Goal: Task Accomplishment & Management: Manage account settings

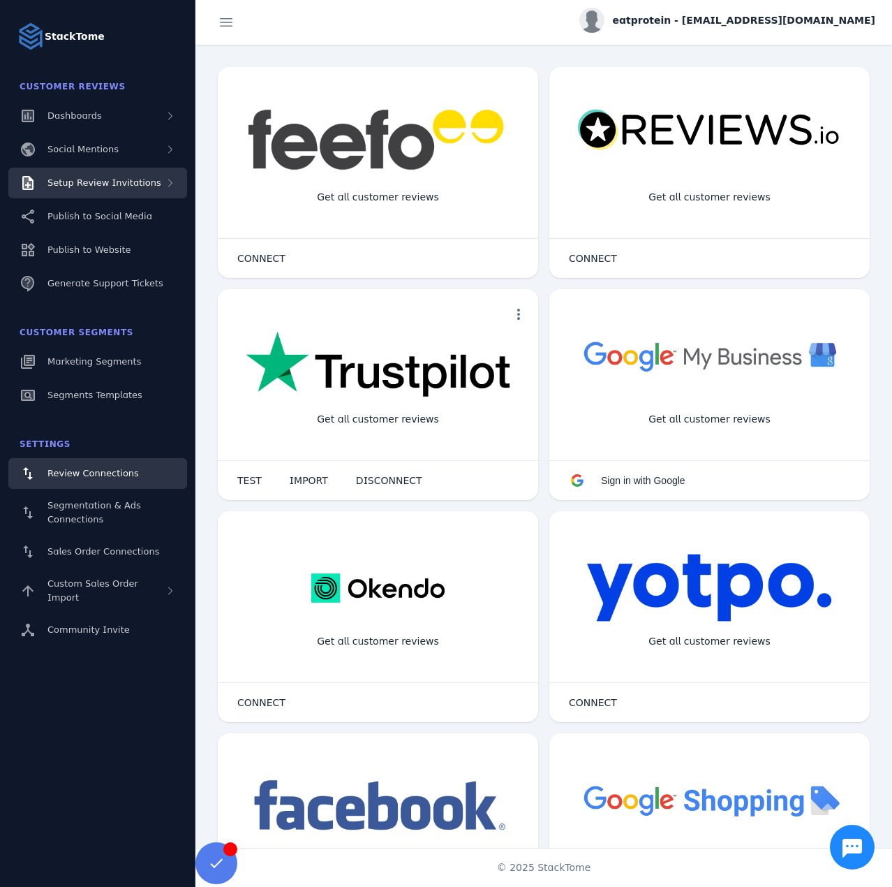
click at [111, 187] on span "Setup Review Invitations" at bounding box center [104, 182] width 114 height 10
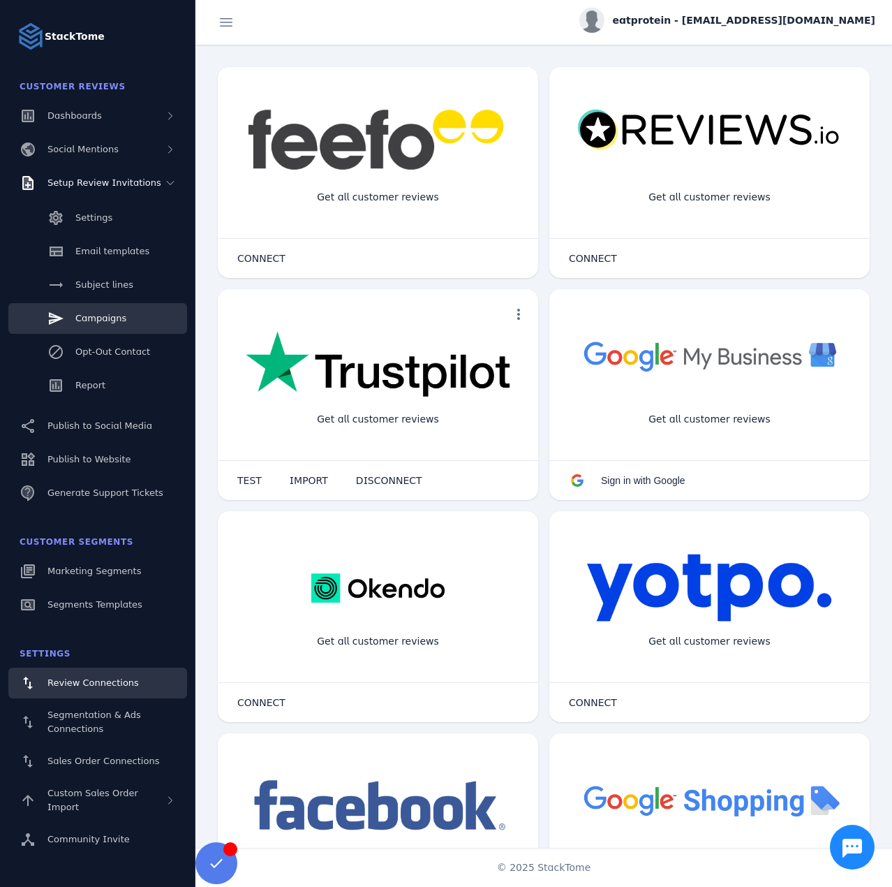
click at [101, 315] on span "Campaigns" at bounding box center [100, 318] width 51 height 10
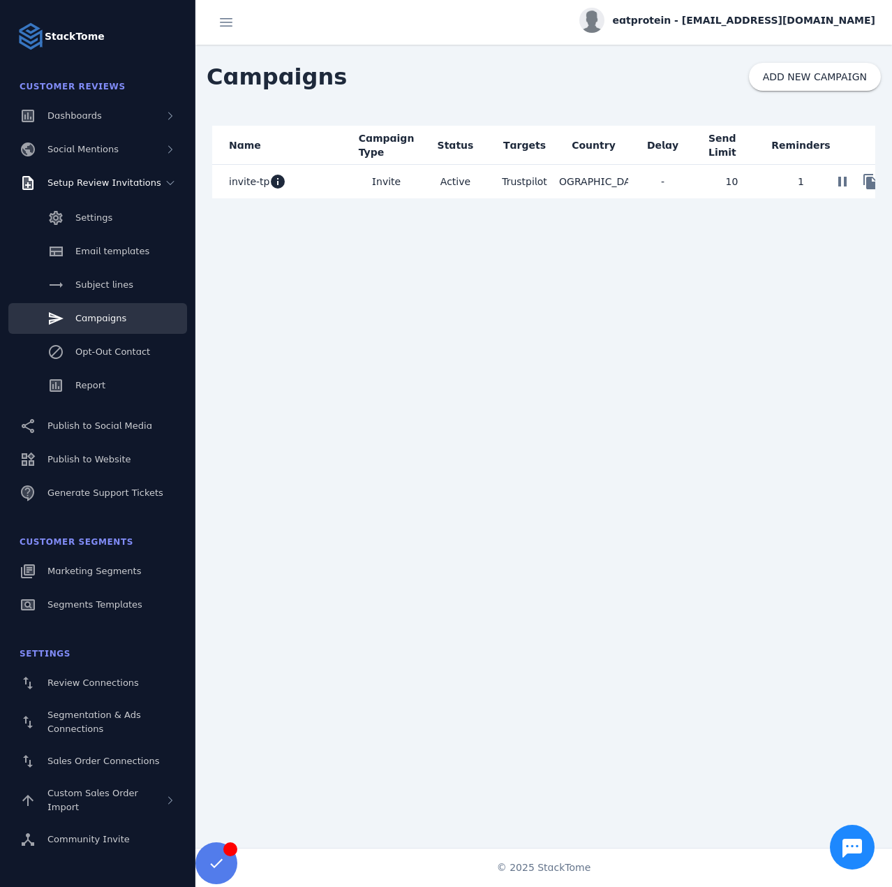
click at [315, 195] on mat-cell "invite-tp info" at bounding box center [282, 182] width 140 height 34
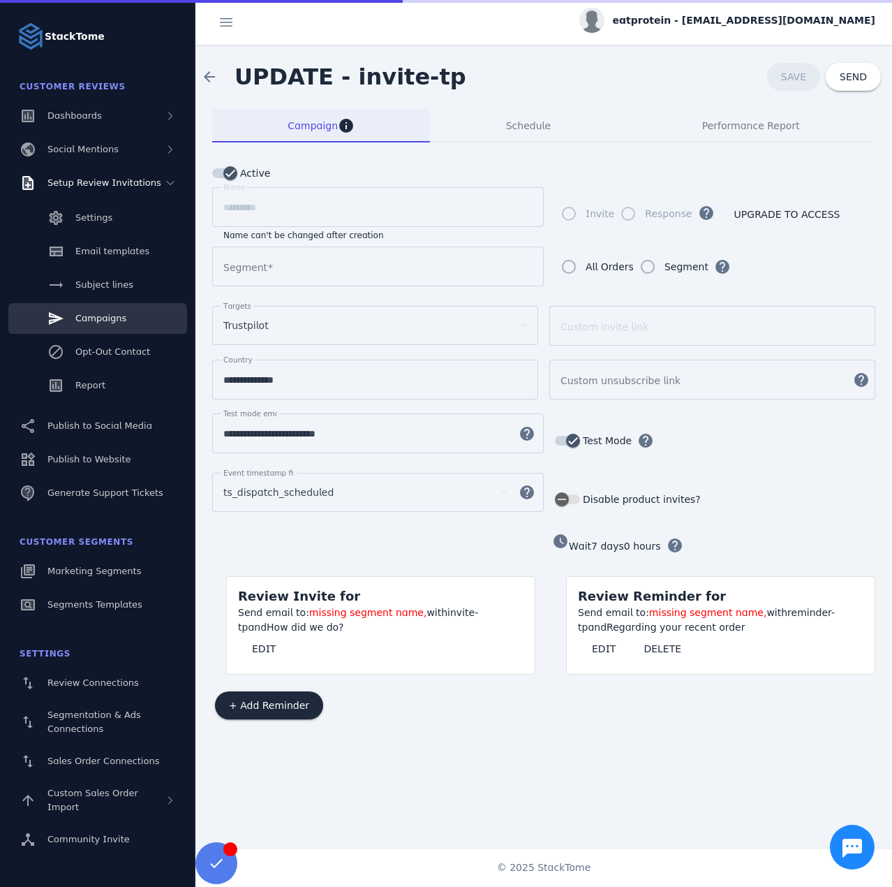
type input "*********"
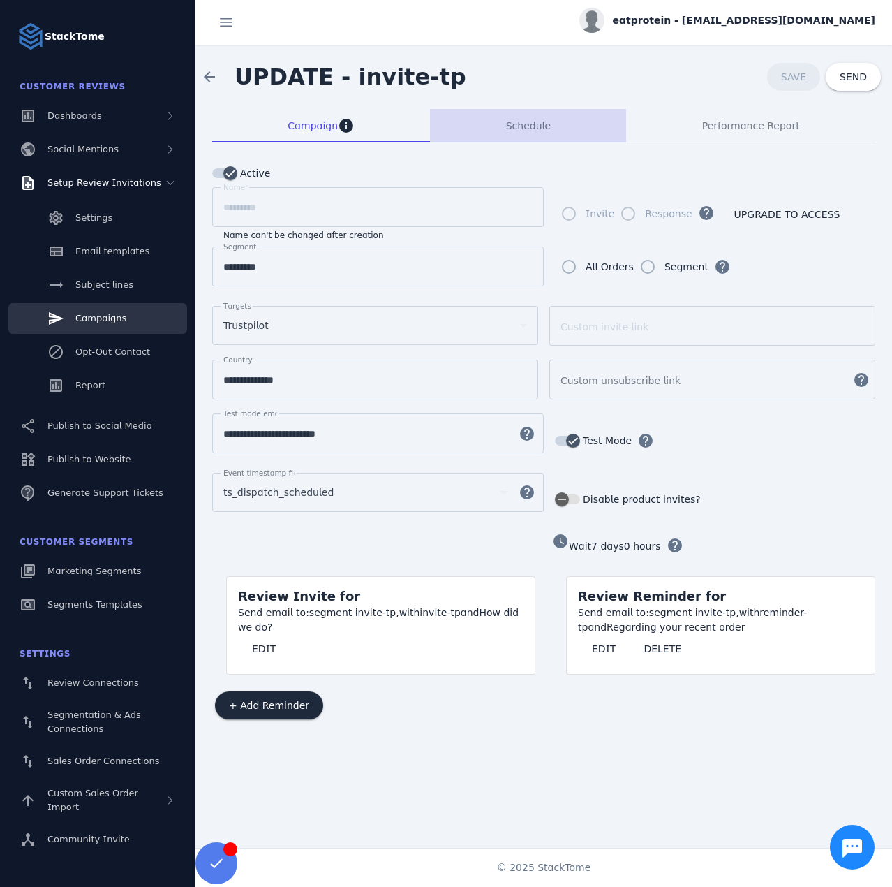
click at [506, 135] on div "Schedule" at bounding box center [528, 126] width 196 height 34
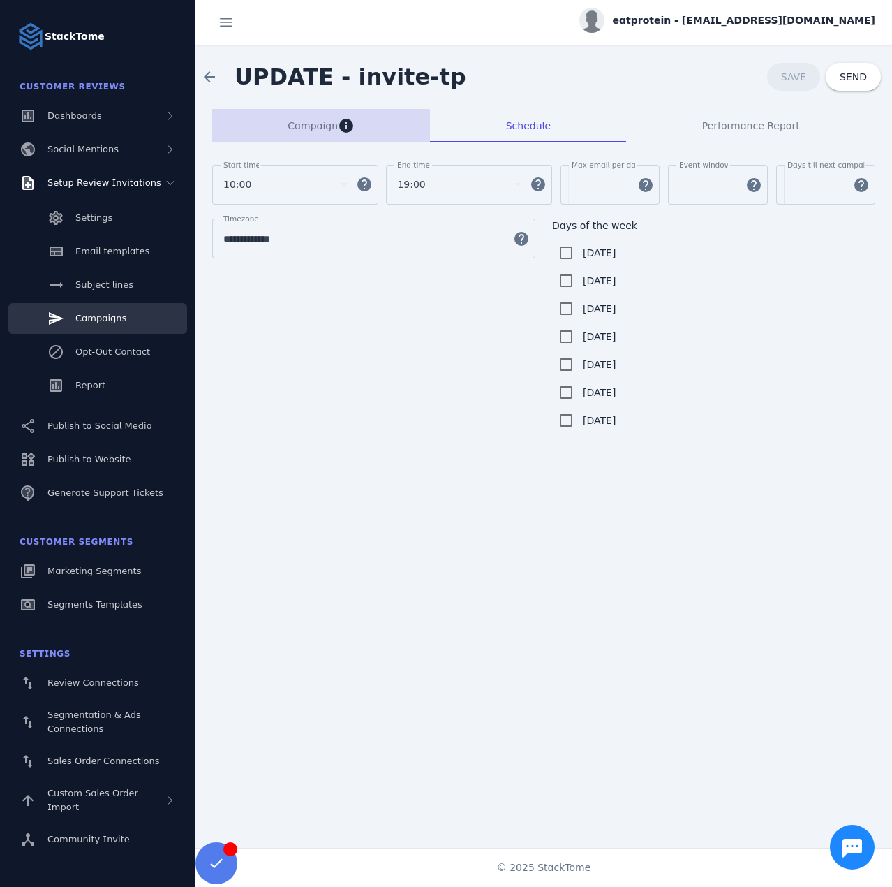
click at [307, 129] on span "Campaign" at bounding box center [313, 126] width 50 height 10
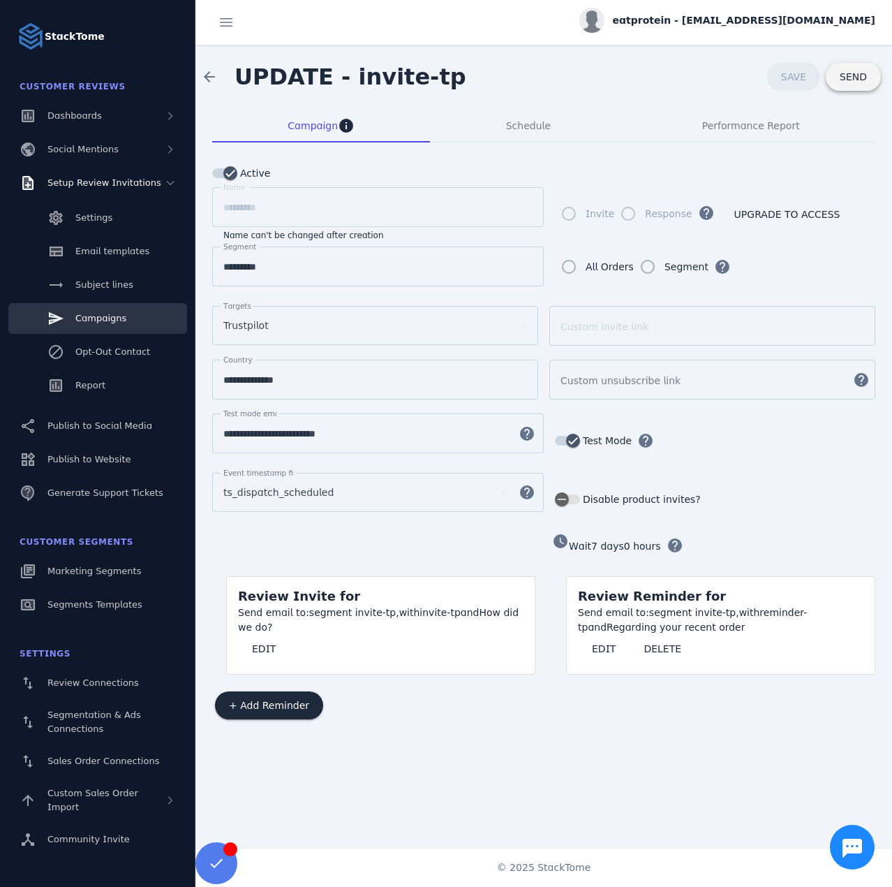
click at [846, 81] on span "SEND" at bounding box center [853, 77] width 27 height 10
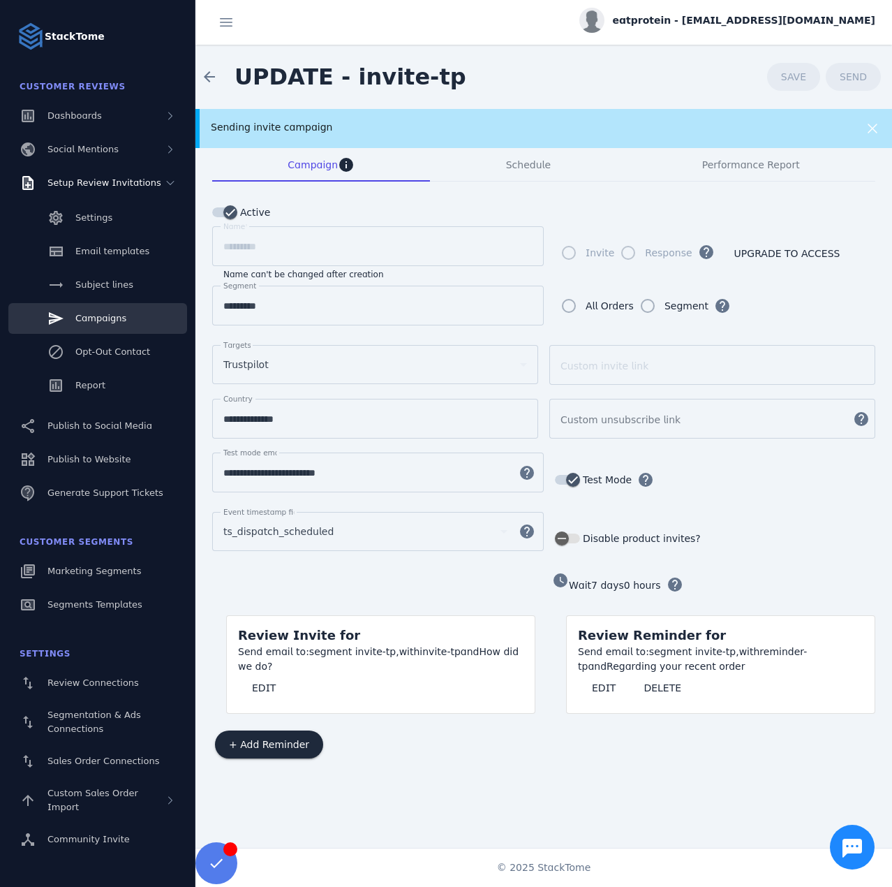
click at [703, 22] on span "eatprotein - [EMAIL_ADDRESS][DOMAIN_NAME]" at bounding box center [744, 20] width 263 height 15
click at [813, 124] on button "Sign out" at bounding box center [825, 135] width 101 height 34
